Goal: Transaction & Acquisition: Register for event/course

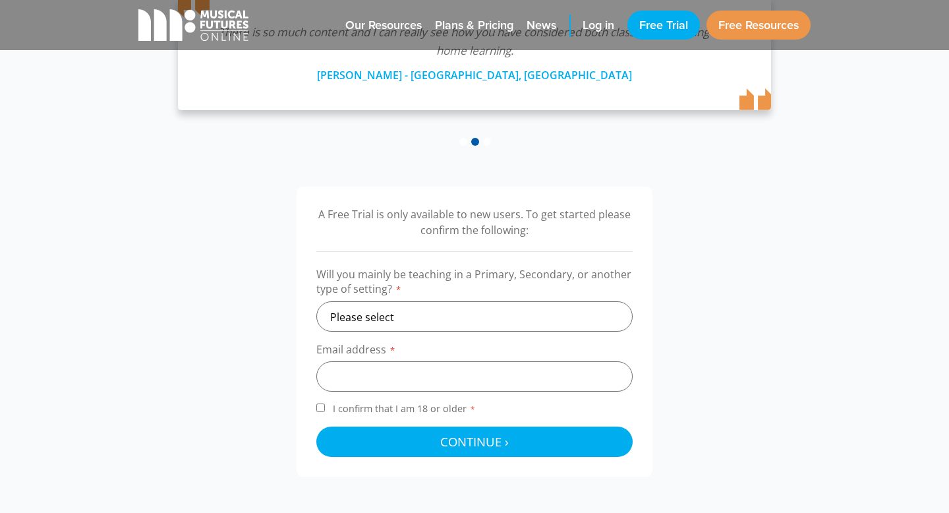
scroll to position [302, 0]
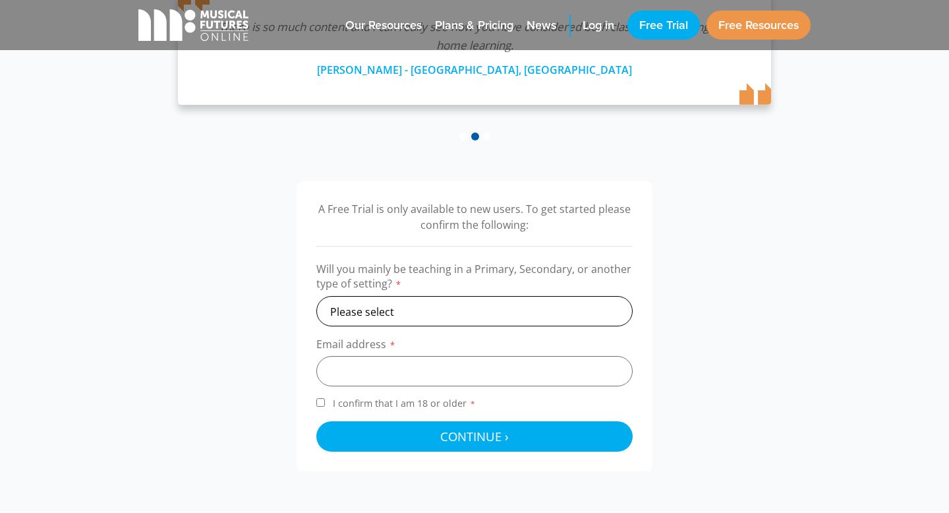
click at [452, 304] on select "Please select Primary Secondary Other" at bounding box center [474, 311] width 316 height 30
select select "secondary"
click at [432, 363] on input "email" at bounding box center [474, 371] width 316 height 30
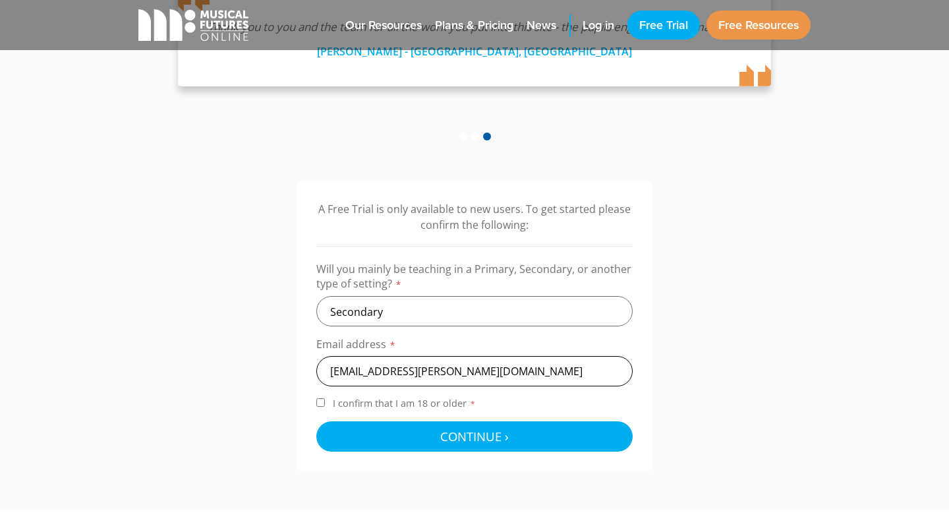
type input "aine.lynch@stjosephsrush.com"
click at [329, 399] on label "I confirm that I am 18 or older *" at bounding box center [474, 406] width 316 height 18
click at [325, 399] on input "I confirm that I am 18 or older *" at bounding box center [320, 402] width 9 height 9
checkbox input "true"
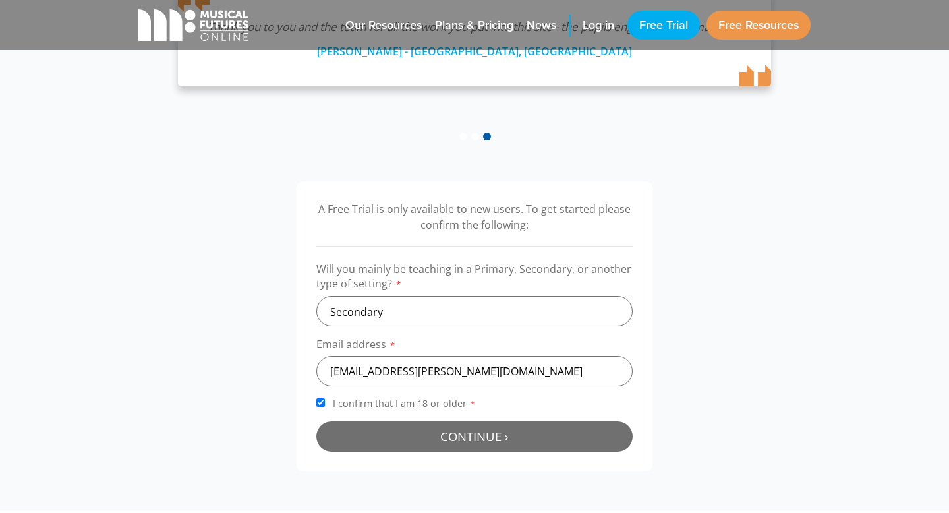
click at [494, 436] on span "Continue ›" at bounding box center [474, 436] width 69 height 16
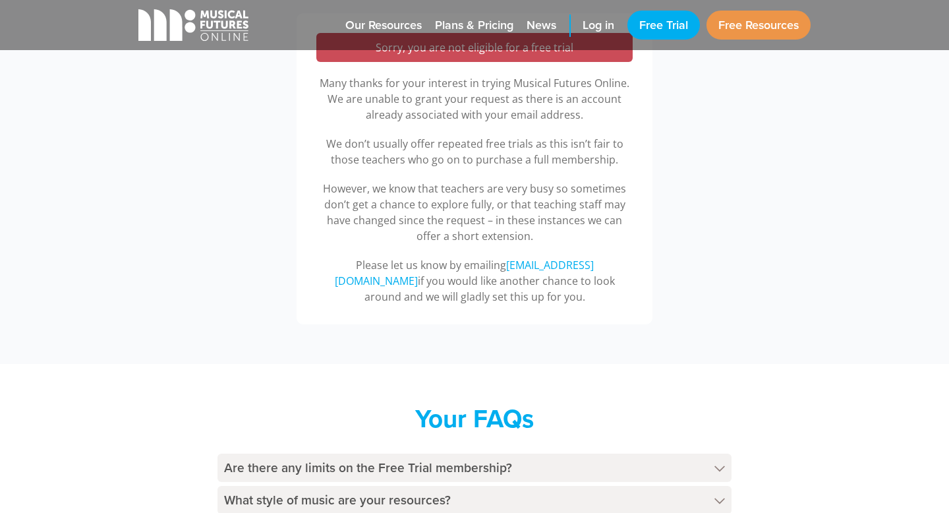
scroll to position [195, 0]
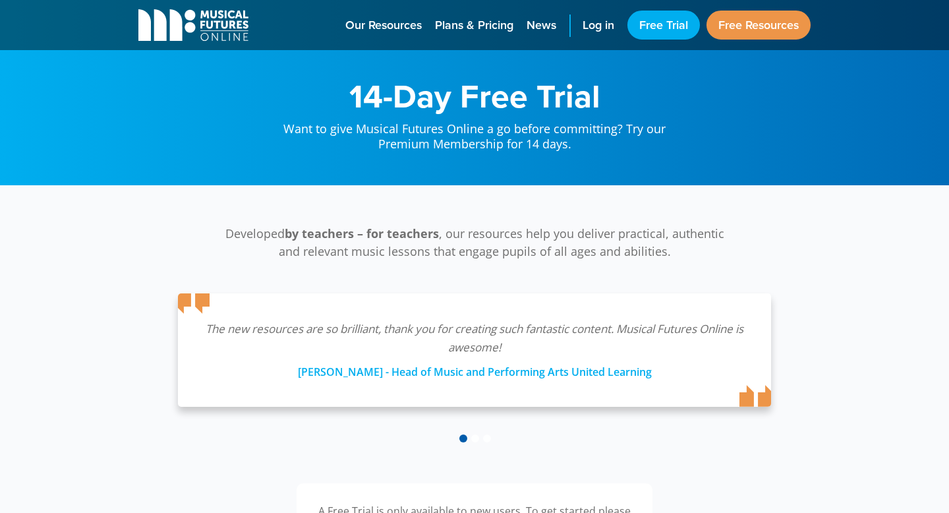
select select "secondary"
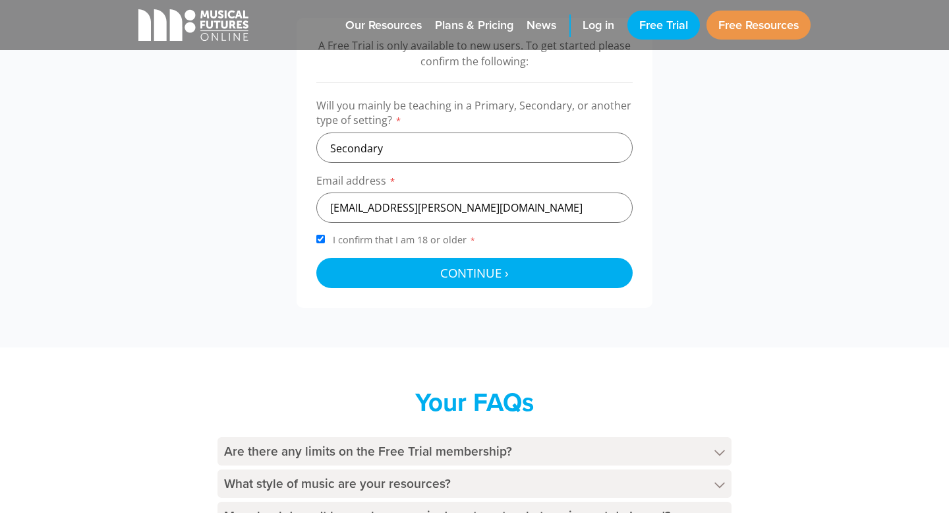
scroll to position [302, 0]
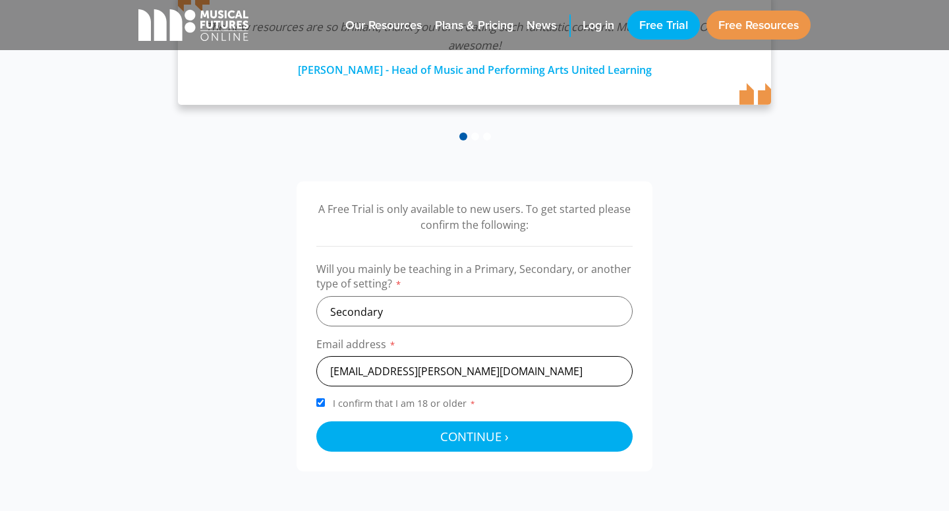
drag, startPoint x: 496, startPoint y: 370, endPoint x: 258, endPoint y: 374, distance: 237.9
click at [259, 374] on div "A Free Trial is only available to new users. To get started please confirm the …" at bounding box center [474, 326] width 699 height 290
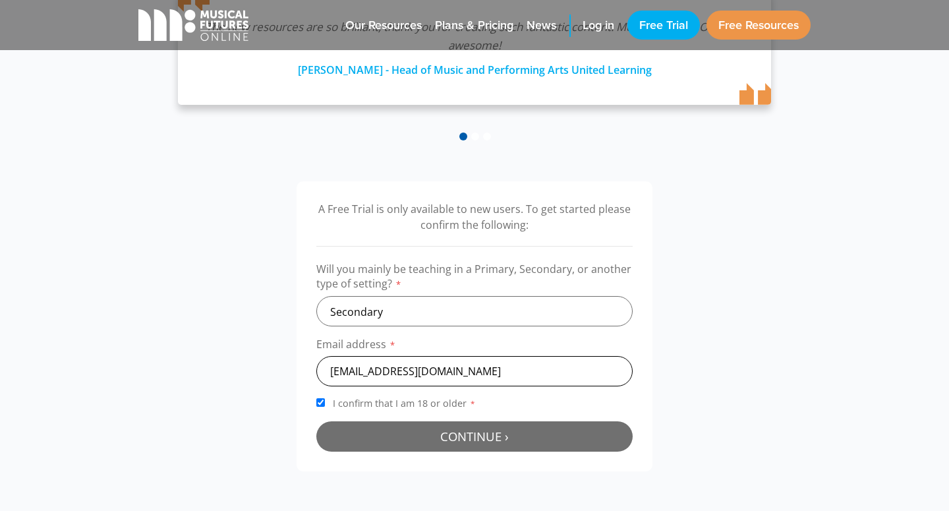
type input "ainelynch11@gmail.com"
click at [468, 438] on span "Continue ›" at bounding box center [474, 436] width 69 height 16
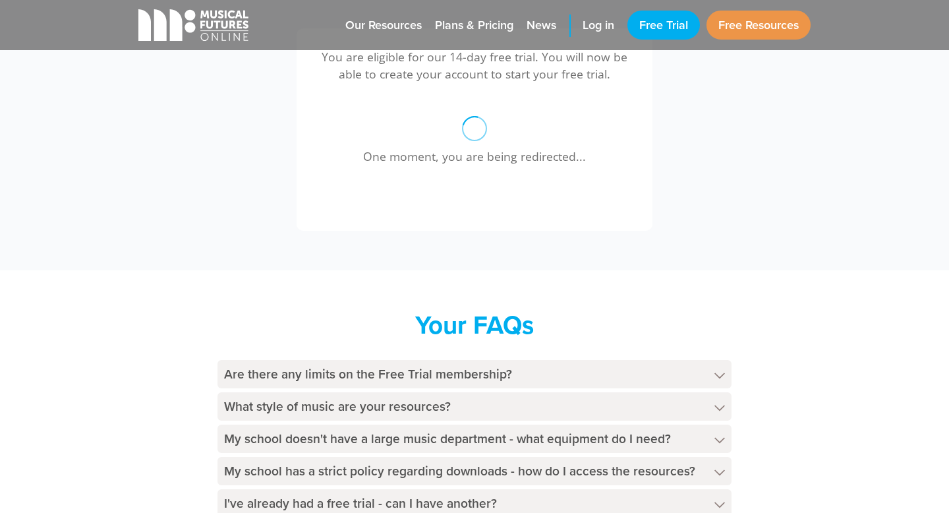
scroll to position [468, 0]
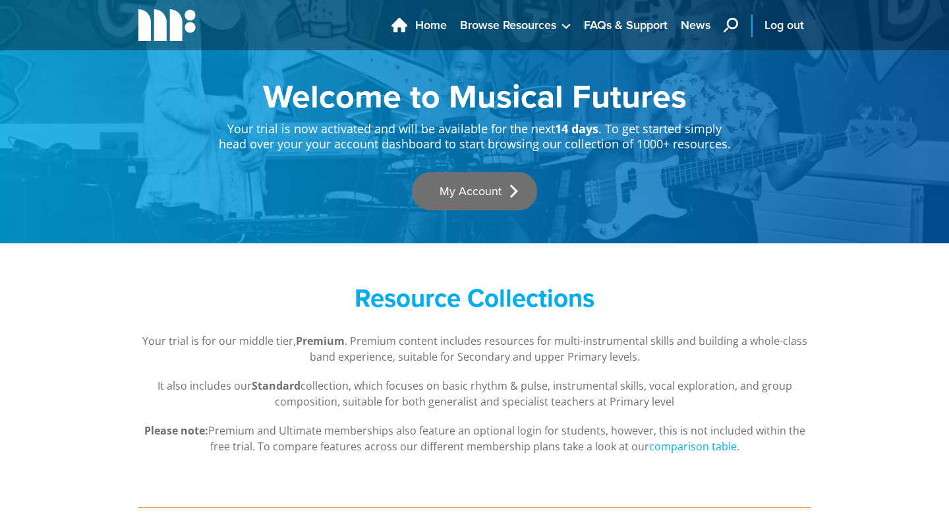
click at [480, 195] on link "My Account" at bounding box center [474, 191] width 125 height 38
